Goal: Information Seeking & Learning: Learn about a topic

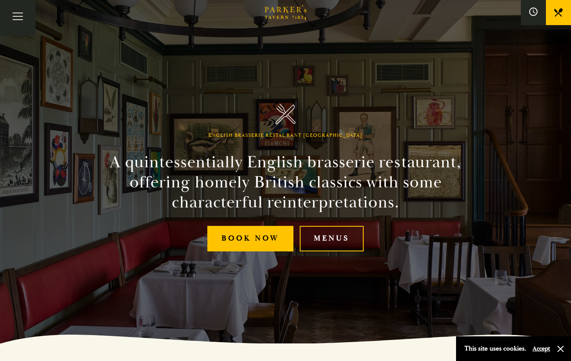
scroll to position [6, 0]
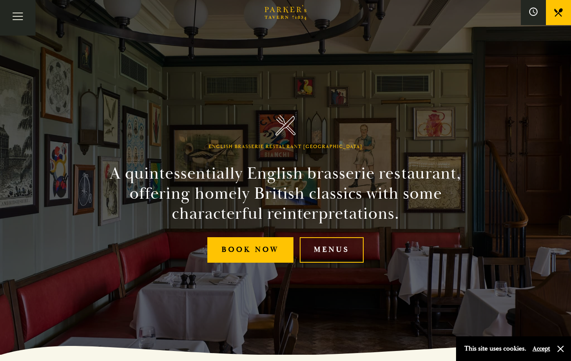
click at [257, 262] on link "Book Now" at bounding box center [250, 249] width 86 height 25
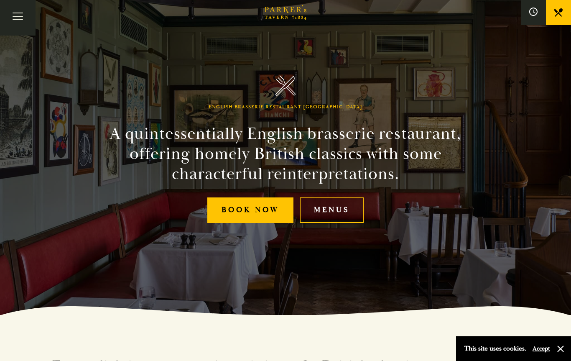
scroll to position [50, 0]
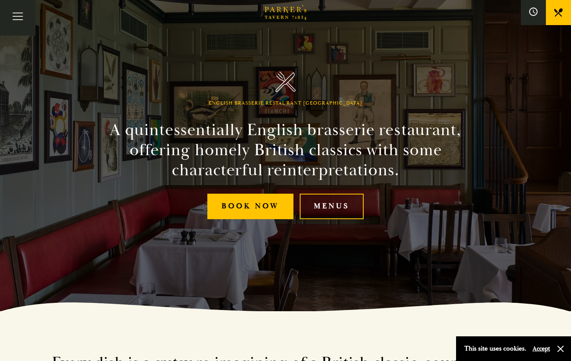
click at [336, 219] on link "Menus" at bounding box center [332, 206] width 64 height 25
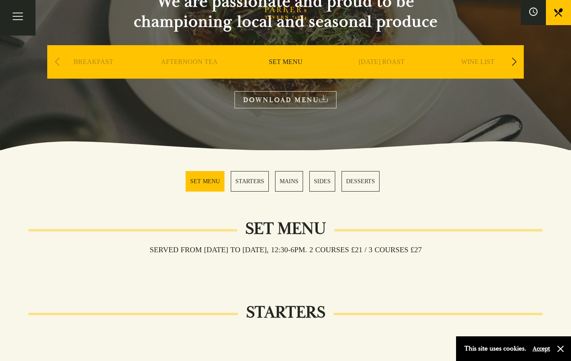
scroll to position [94, 0]
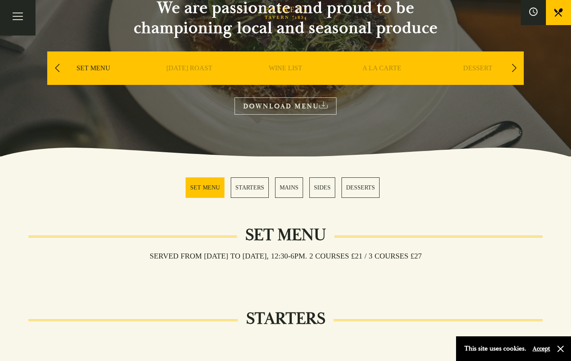
click at [384, 73] on link "A LA CARTE" at bounding box center [381, 80] width 39 height 33
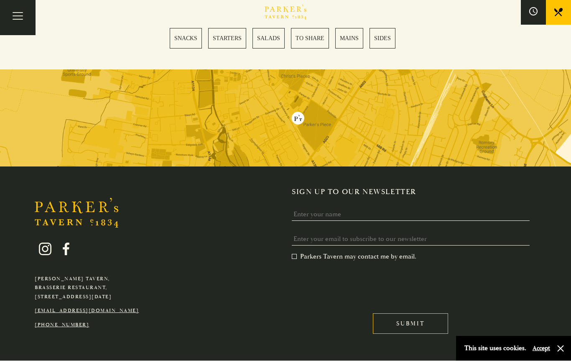
scroll to position [2406, 0]
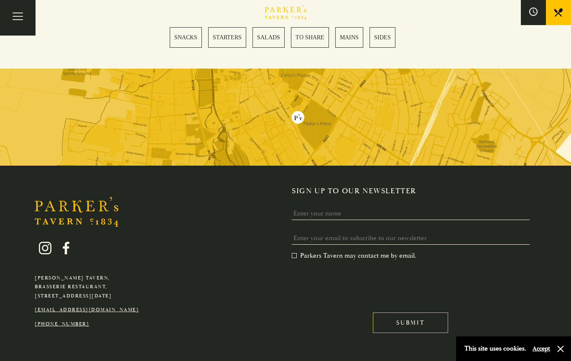
click at [371, 69] on img at bounding box center [285, 117] width 571 height 97
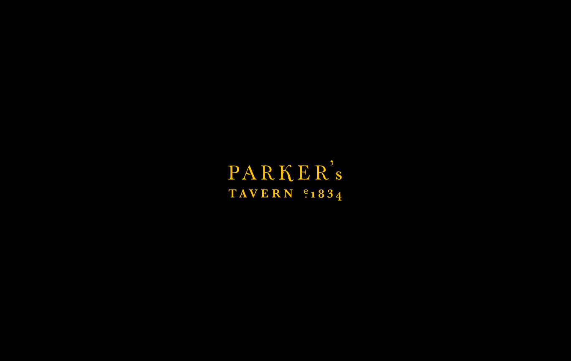
scroll to position [0, 0]
